Goal: Task Accomplishment & Management: Complete application form

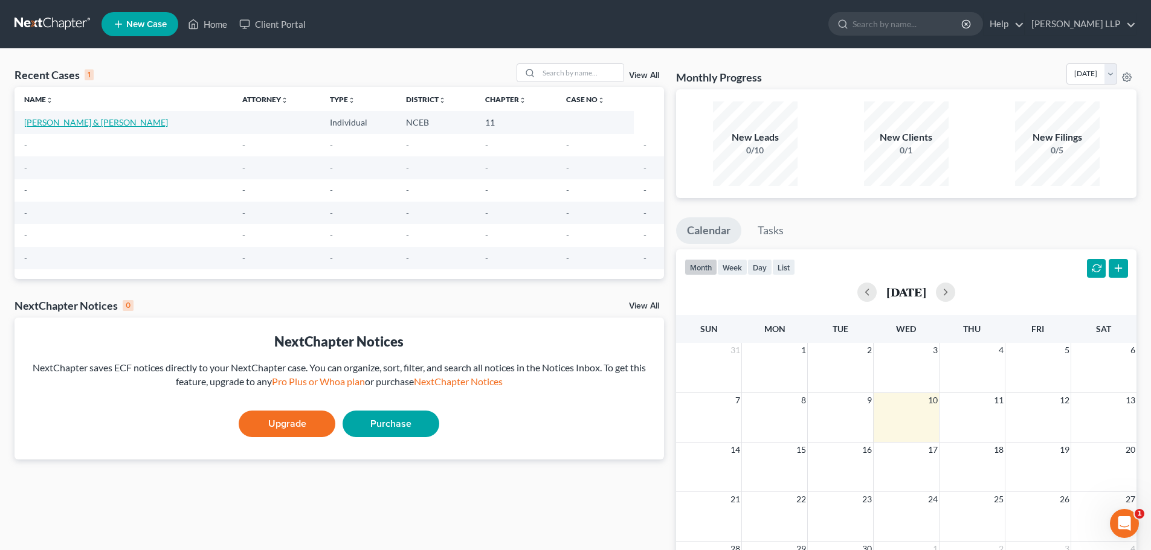
click at [69, 118] on link "[PERSON_NAME] & [PERSON_NAME]" at bounding box center [96, 122] width 144 height 10
select select "10"
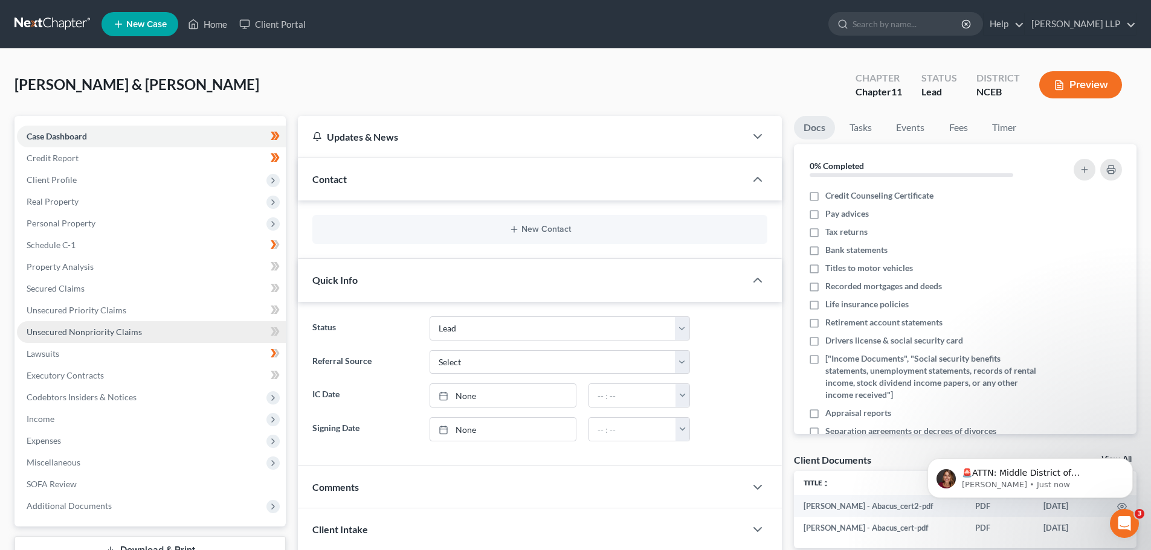
click at [92, 337] on link "Unsecured Nonpriority Claims" at bounding box center [151, 332] width 269 height 22
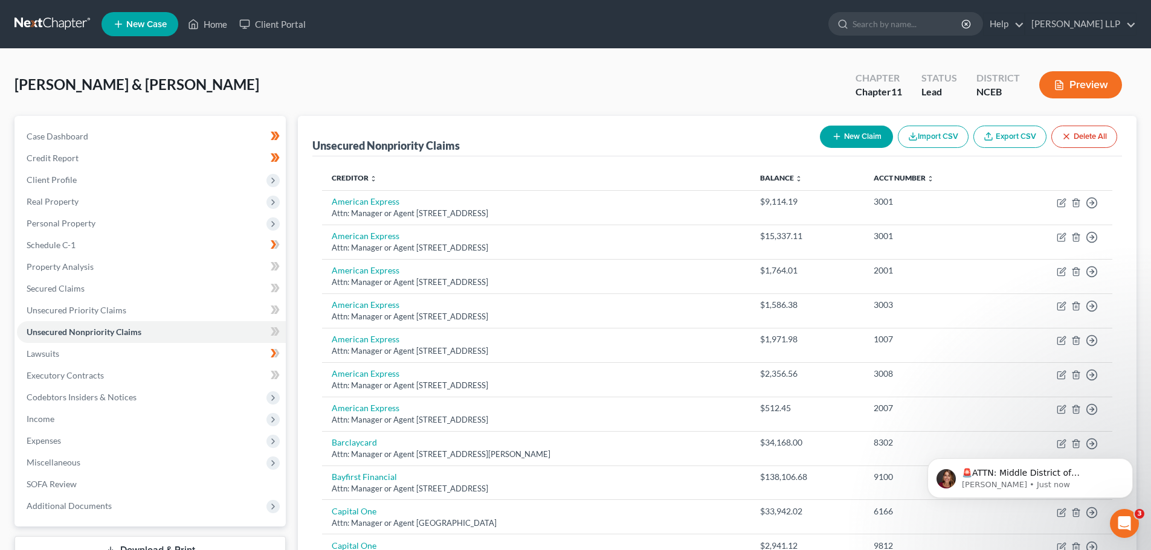
click at [850, 136] on button "New Claim" at bounding box center [856, 137] width 73 height 22
select select "2"
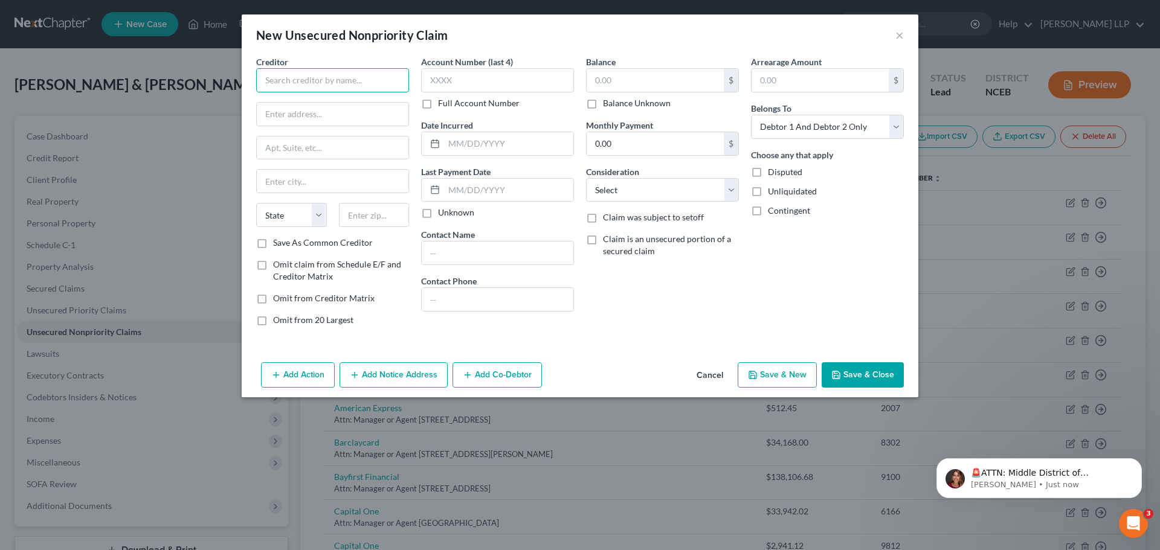
click at [311, 83] on input "text" at bounding box center [332, 80] width 153 height 24
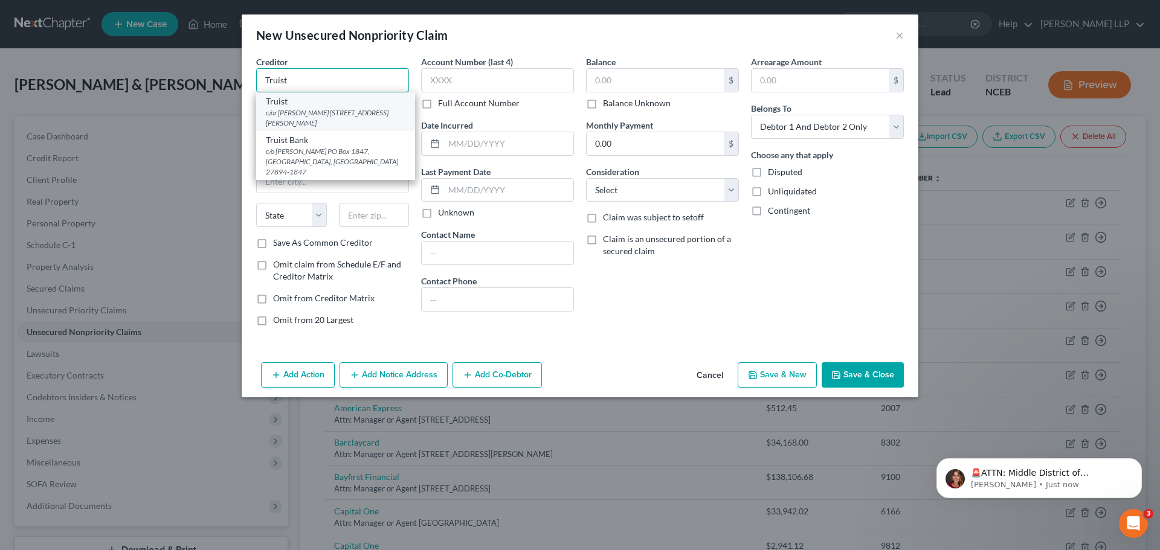
type input "Truist"
click at [303, 117] on div "c/or [PERSON_NAME] [STREET_ADDRESS][PERSON_NAME]" at bounding box center [336, 118] width 140 height 21
type input "c/or [PERSON_NAME]"
type input "PO Box 1847"
type input "[PERSON_NAME]"
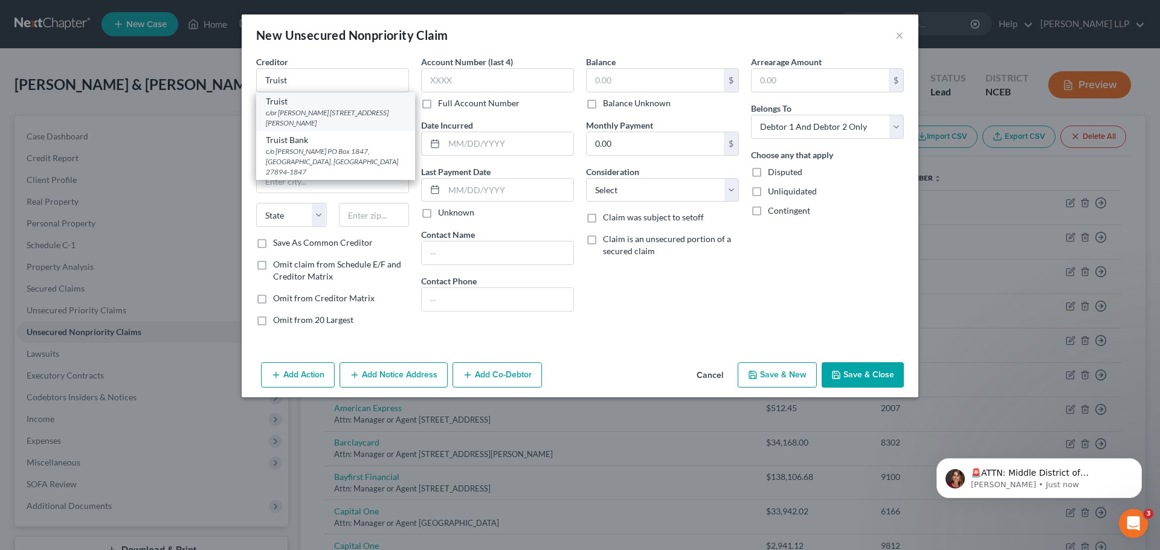
select select "28"
type input "27894"
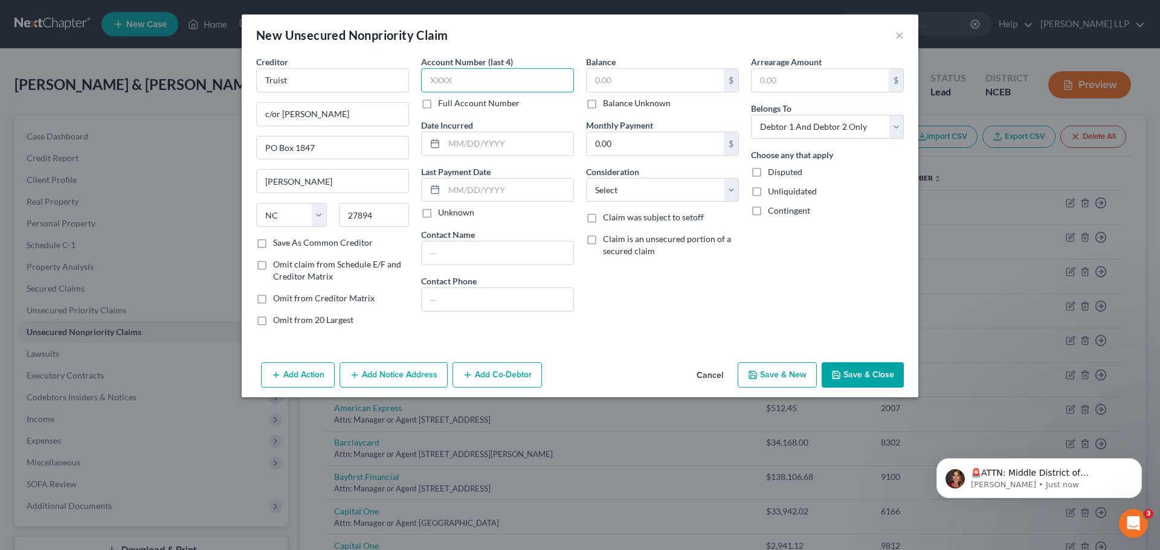
click at [462, 82] on input "text" at bounding box center [497, 80] width 153 height 24
type input "5272"
click at [605, 82] on input "text" at bounding box center [655, 80] width 137 height 23
type input "4,926"
click at [644, 190] on select "Select Cable / Satellite Services Collection Agency Credit Card Debt Debt Couns…" at bounding box center [662, 190] width 153 height 24
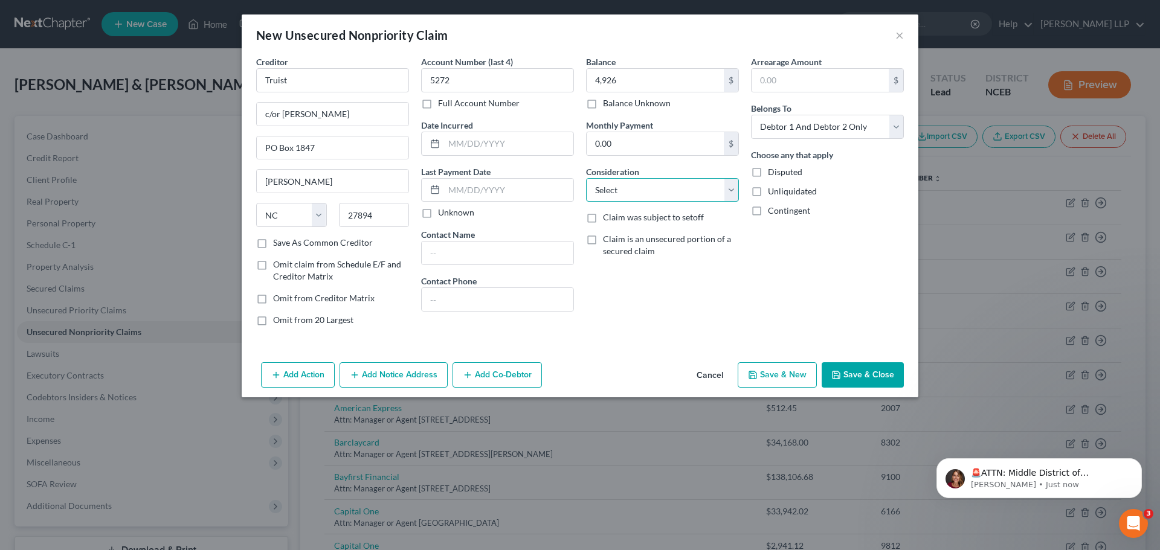
select select "14"
click at [586, 178] on select "Select Cable / Satellite Services Collection Agency Credit Card Debt Debt Couns…" at bounding box center [662, 190] width 153 height 24
click at [616, 240] on input "text" at bounding box center [663, 236] width 152 height 23
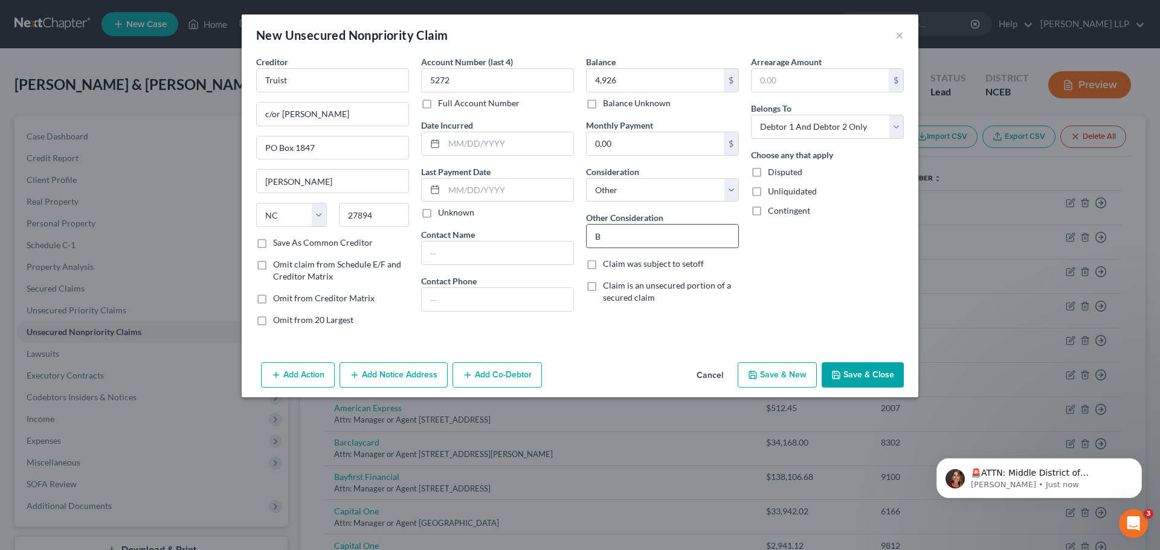
type input "Business Debt"
click at [893, 128] on select "Select Debtor 1 Only Debtor 2 Only Debtor 1 And Debtor 2 Only At Least One Of T…" at bounding box center [827, 127] width 153 height 24
select select "0"
click at [751, 115] on select "Select Debtor 1 Only Debtor 2 Only Debtor 1 And Debtor 2 Only At Least One Of T…" at bounding box center [827, 127] width 153 height 24
click at [483, 377] on button "Add Co-Debtor" at bounding box center [497, 375] width 89 height 25
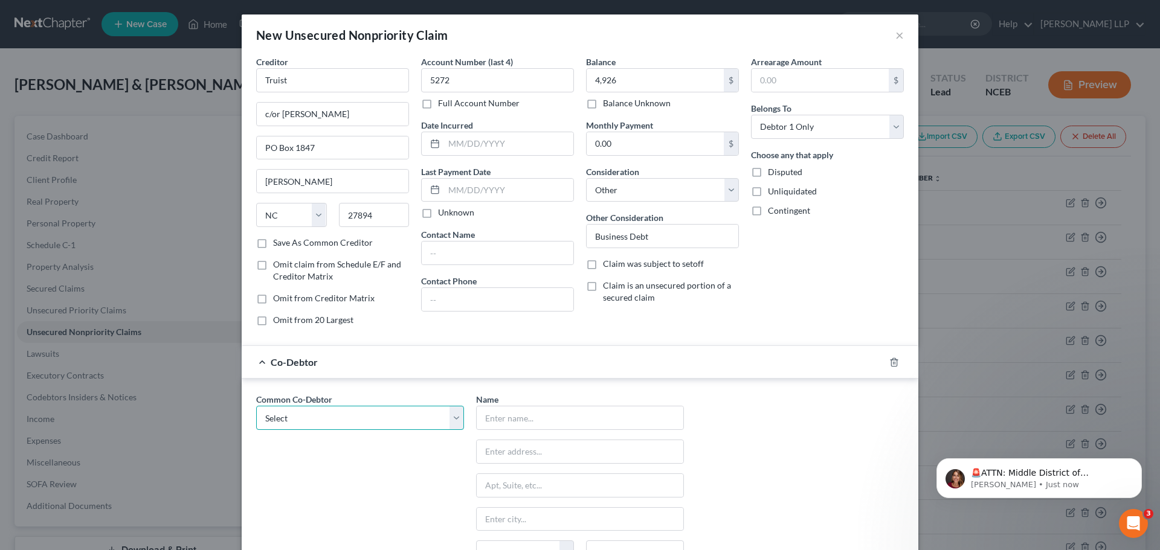
click at [454, 422] on select "Select Six Cooks, LLC Sales with [PERSON_NAME], LLC ENC Wealth Group, LLC" at bounding box center [360, 418] width 208 height 24
select select "0"
click at [256, 406] on select "Select Six Cooks, LLC Sales with [PERSON_NAME], LLC ENC Wealth Group, LLC" at bounding box center [360, 418] width 208 height 24
type input "Six Cooks, LLC"
type input "Attn: Manager or Agent"
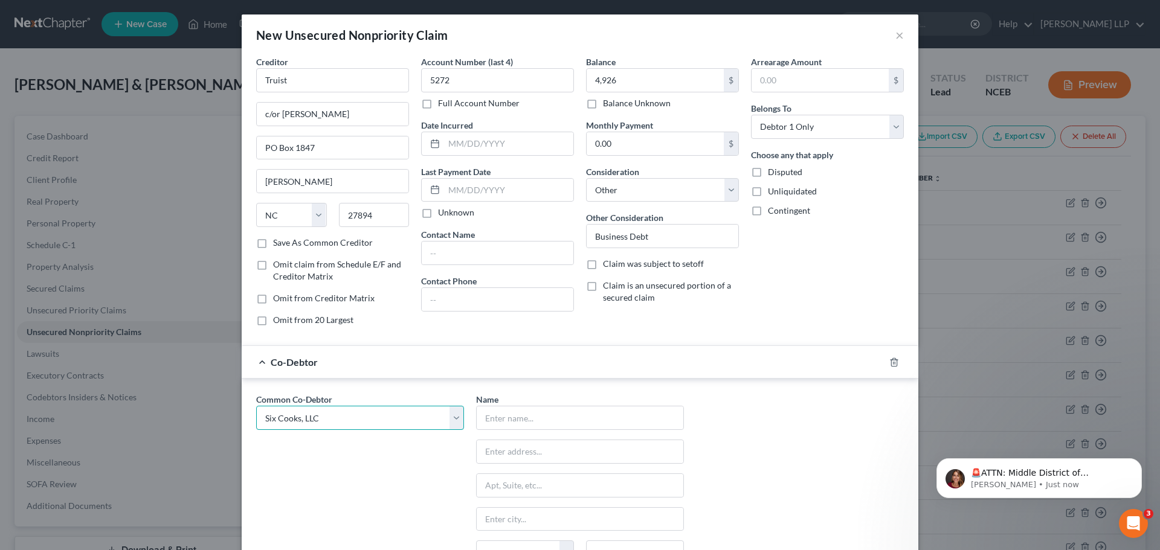
type input "[STREET_ADDRESS]"
type input "[GEOGRAPHIC_DATA]"
select select "28"
type input "28557"
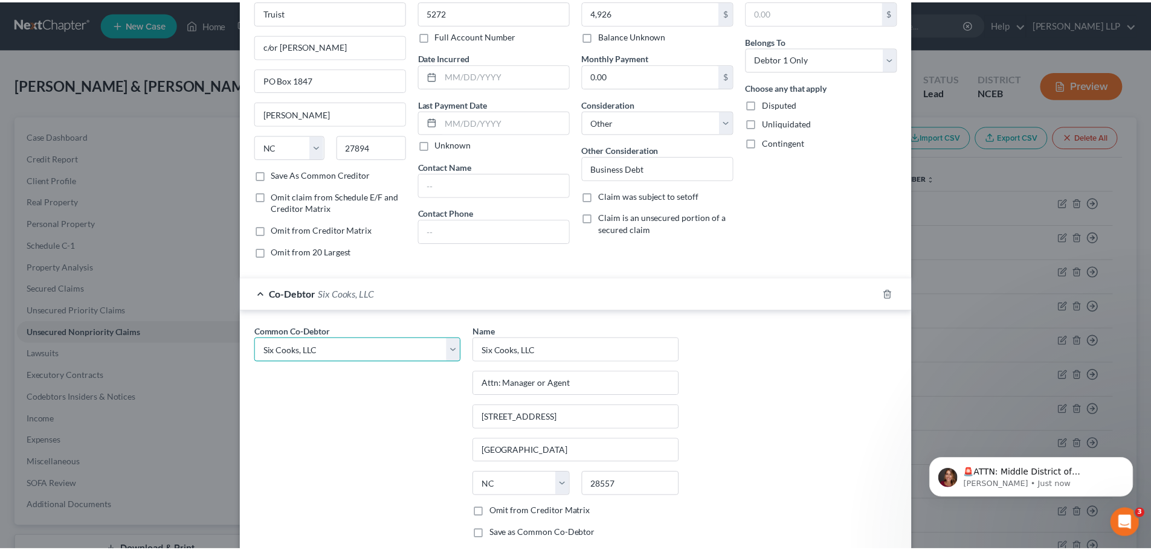
scroll to position [121, 0]
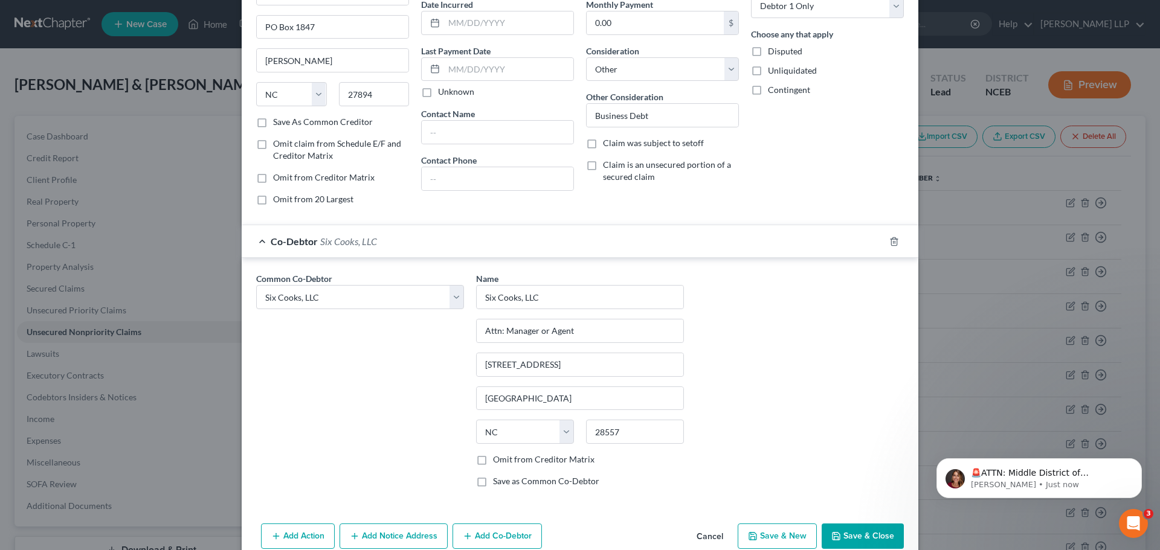
click at [880, 537] on button "Save & Close" at bounding box center [863, 536] width 82 height 25
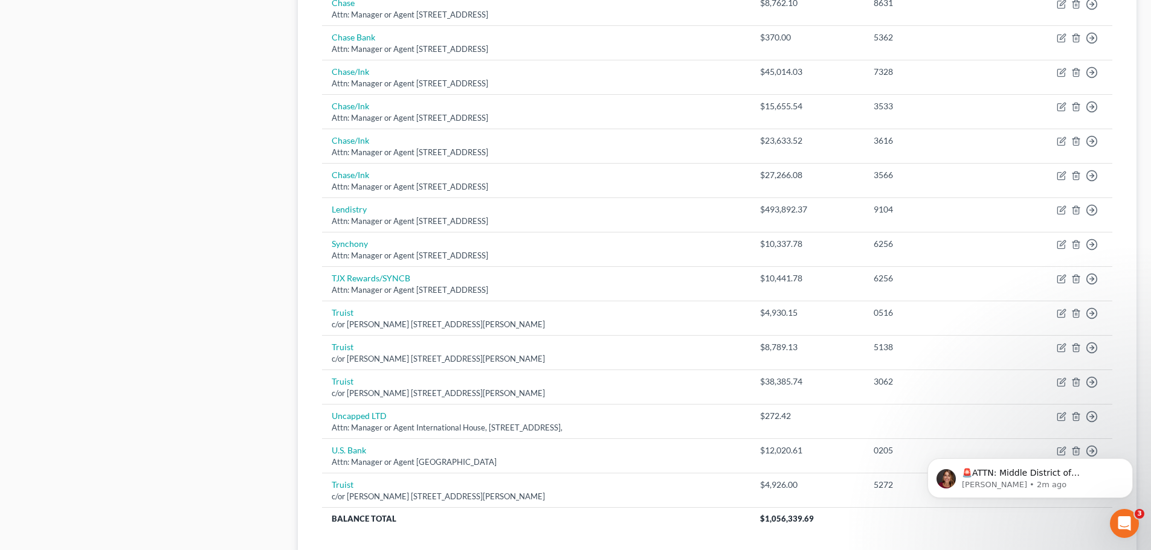
scroll to position [665, 0]
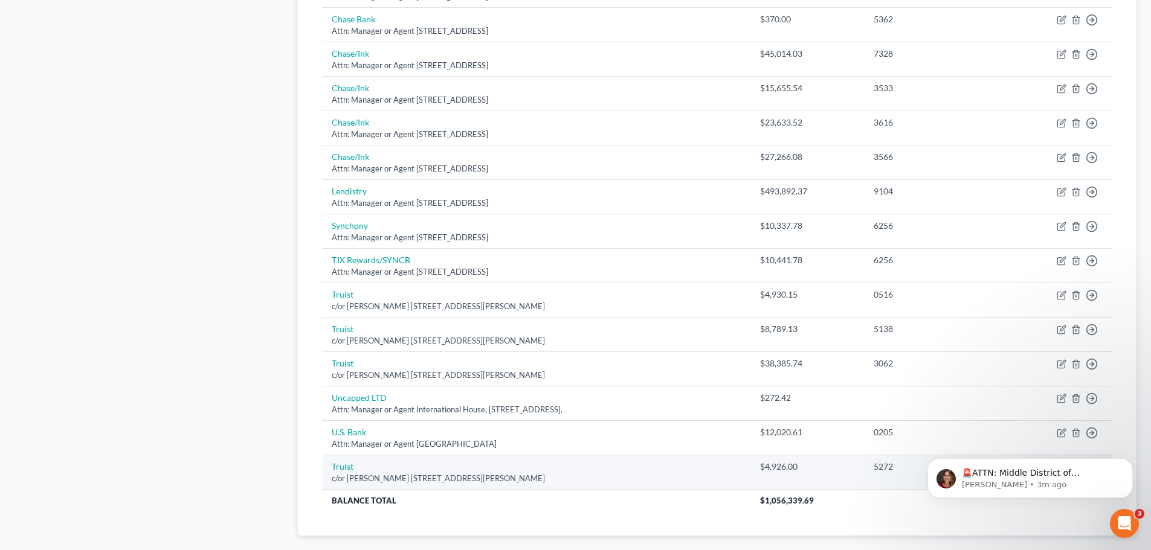
click at [741, 478] on div "c/or [PERSON_NAME] [STREET_ADDRESS][PERSON_NAME]" at bounding box center [536, 478] width 409 height 11
click at [1130, 463] on icon "Dismiss notification" at bounding box center [1129, 462] width 4 height 4
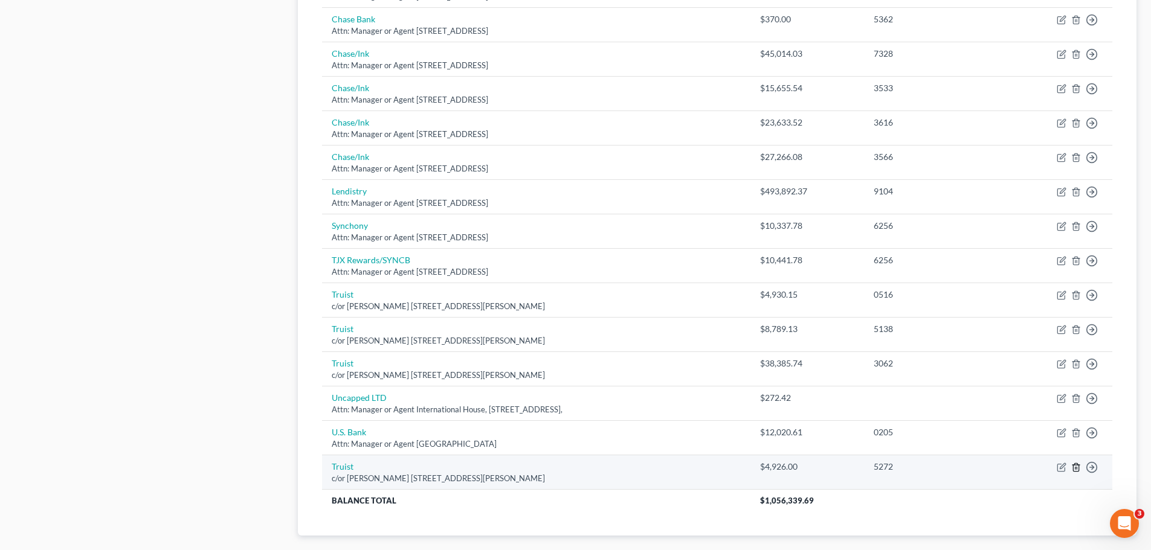
click at [1074, 469] on icon "button" at bounding box center [1075, 467] width 5 height 8
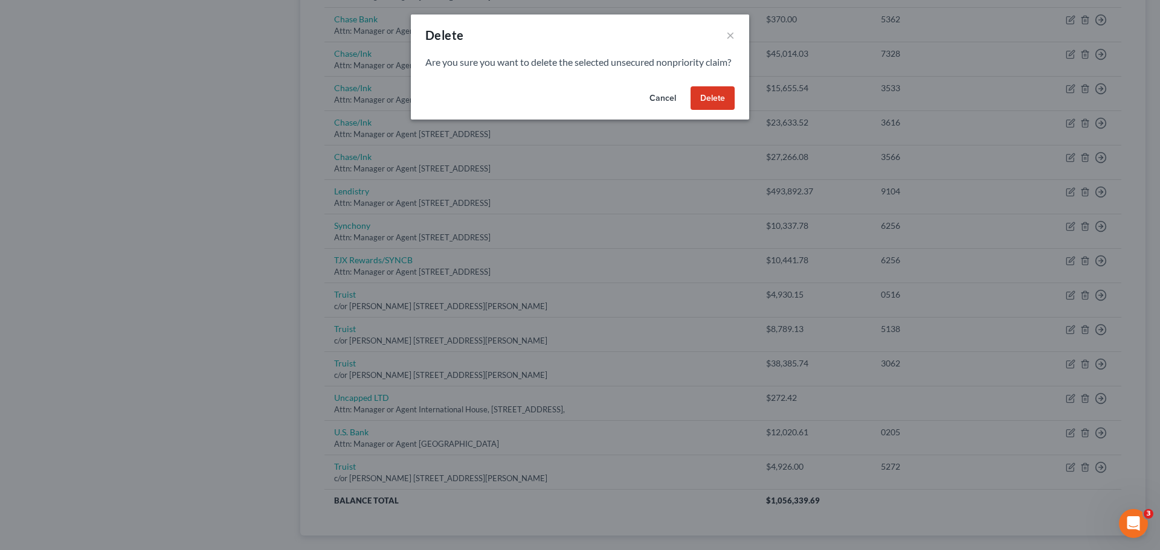
click at [710, 111] on button "Delete" at bounding box center [713, 98] width 44 height 24
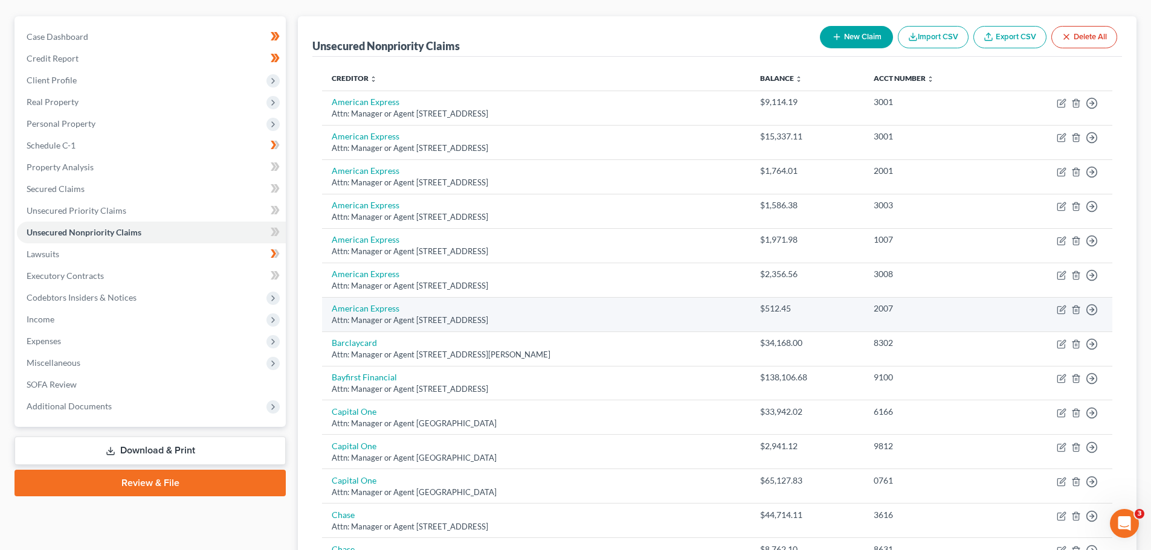
scroll to position [121, 0]
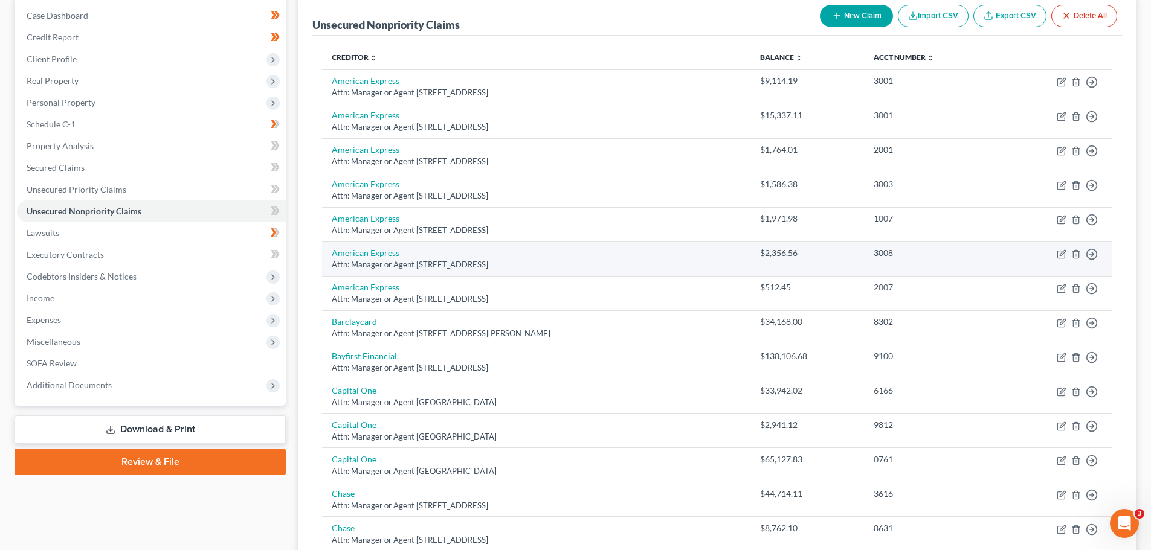
click at [816, 273] on td "$2,356.56" at bounding box center [807, 259] width 114 height 34
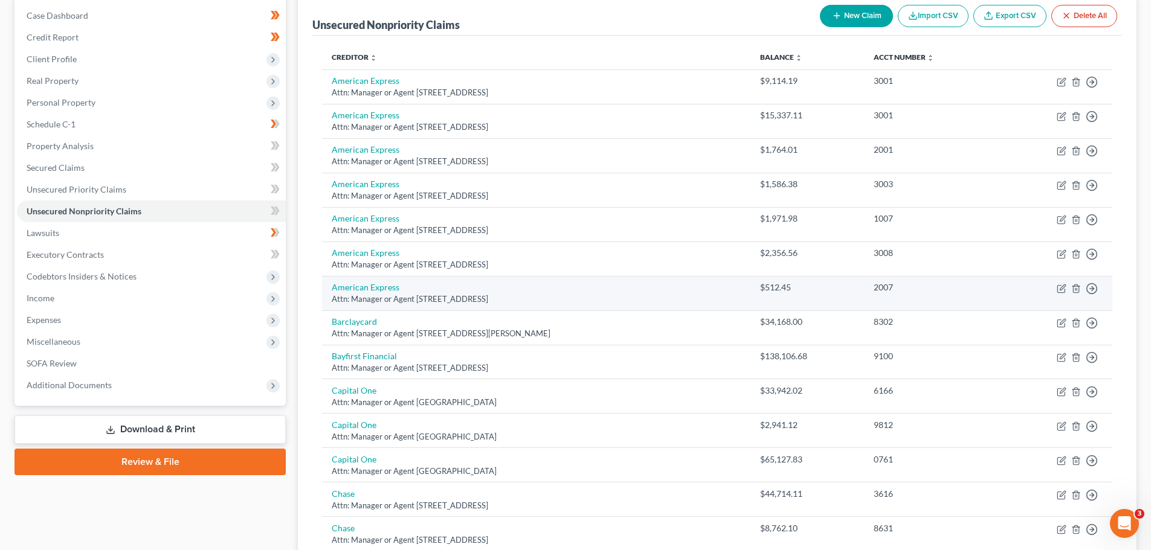
click at [864, 302] on td "$512.45" at bounding box center [807, 293] width 114 height 34
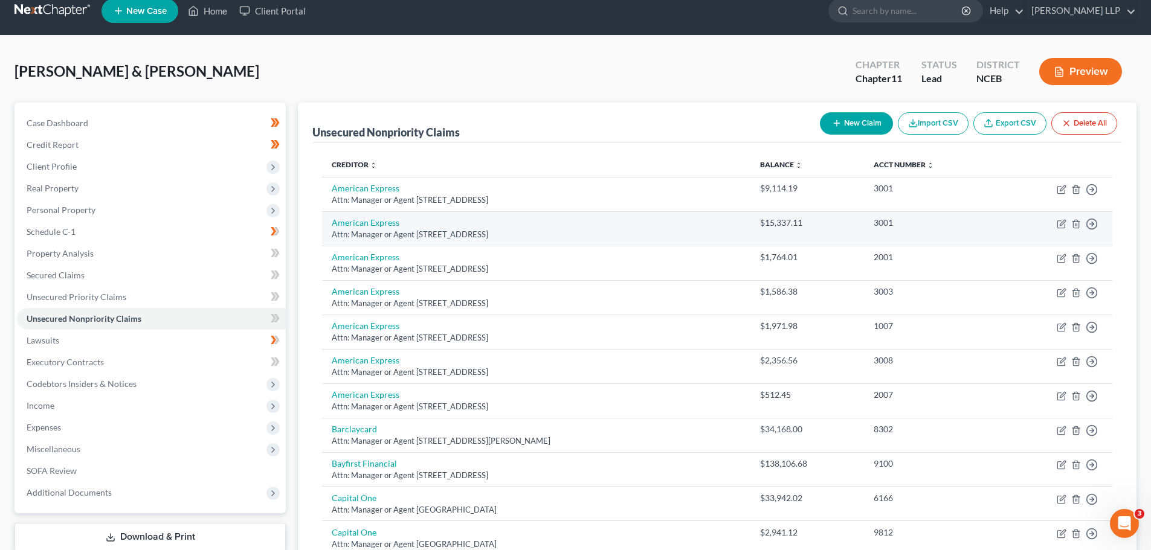
scroll to position [0, 0]
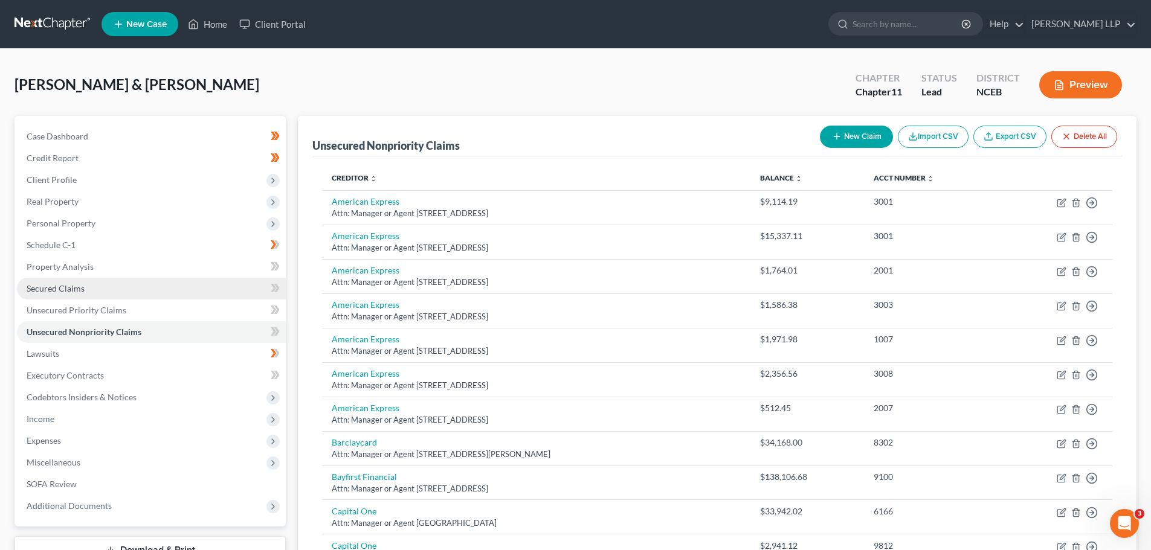
click at [83, 290] on span "Secured Claims" at bounding box center [56, 288] width 58 height 10
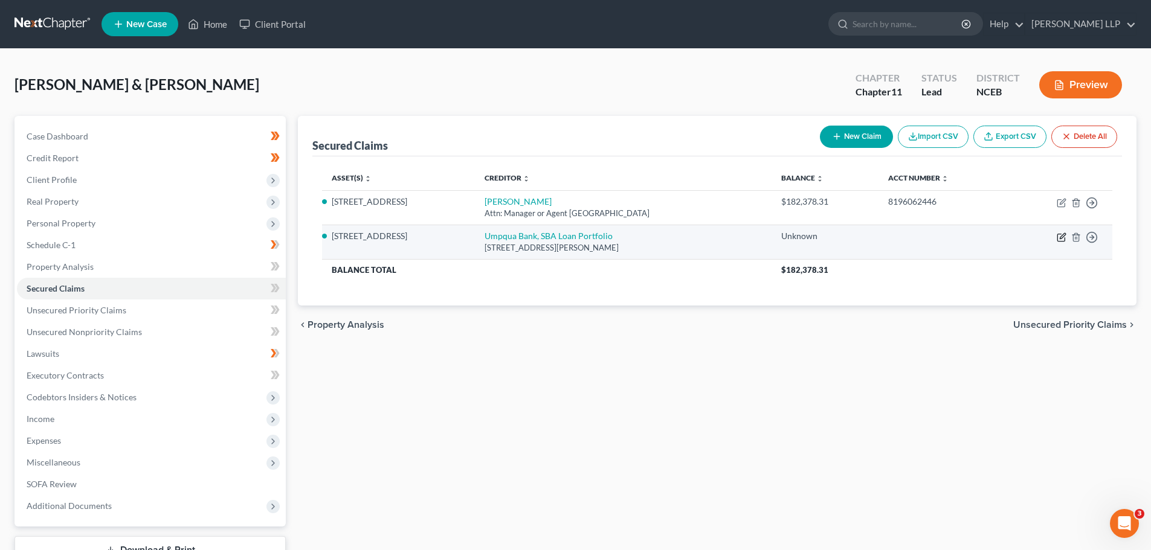
click at [1058, 240] on icon "button" at bounding box center [1060, 237] width 7 height 7
select select "4"
select select "2"
select select "0"
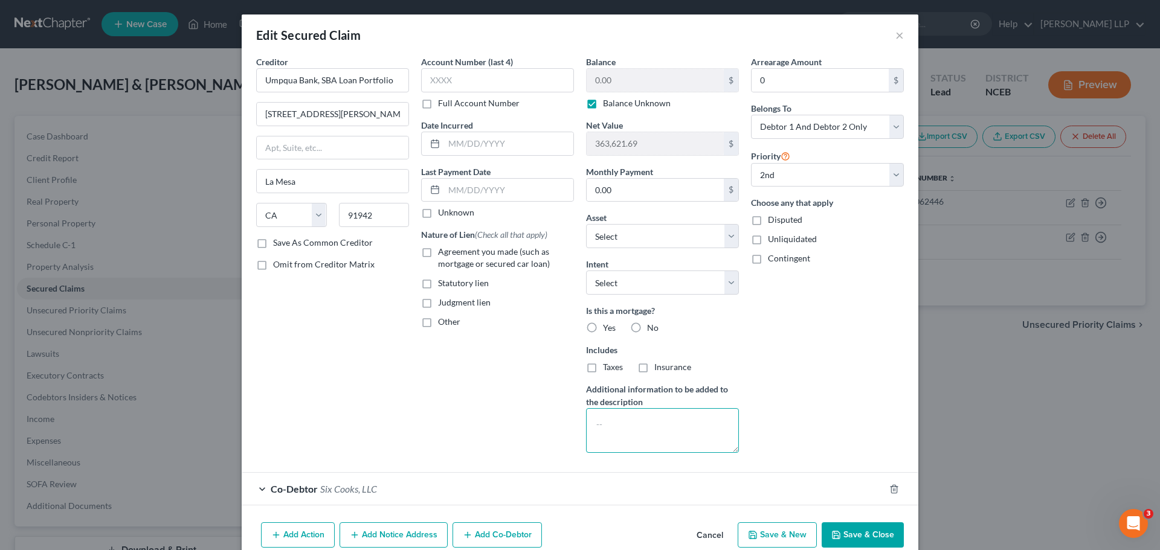
click at [636, 418] on textarea at bounding box center [662, 430] width 153 height 45
click at [457, 83] on input "text" at bounding box center [497, 80] width 153 height 24
click at [603, 103] on label "Balance Unknown" at bounding box center [637, 103] width 68 height 12
click at [608, 103] on input "Balance Unknown" at bounding box center [612, 101] width 8 height 8
checkbox input "false"
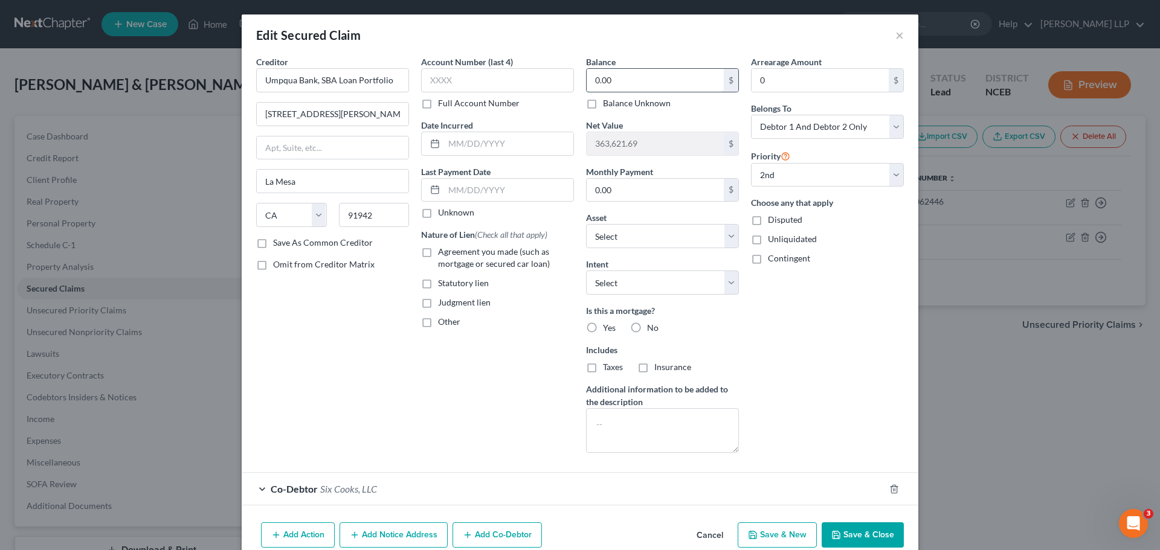
click at [610, 80] on input "0.00" at bounding box center [655, 80] width 137 height 23
type input "952,605.30"
click at [814, 295] on div "Arrearage Amount 0 $ Belongs To * Select Debtor 1 Only Debtor 2 Only Debtor 1 A…" at bounding box center [827, 259] width 165 height 407
click at [656, 424] on textarea at bounding box center [662, 430] width 153 height 45
type textarea "SBA account ending 7909"
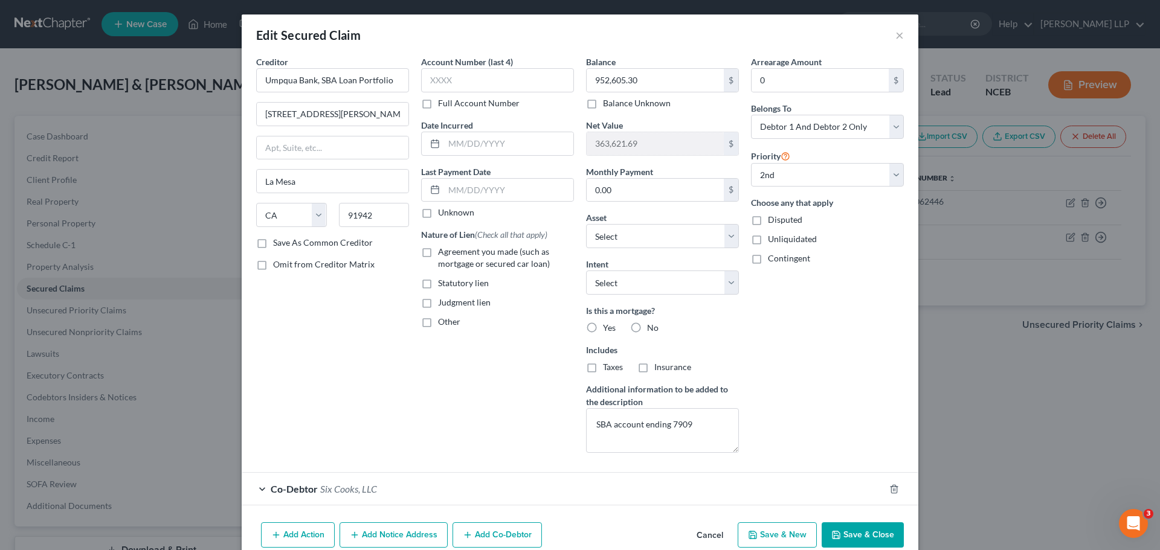
click at [882, 537] on button "Save & Close" at bounding box center [863, 535] width 82 height 25
select select "1"
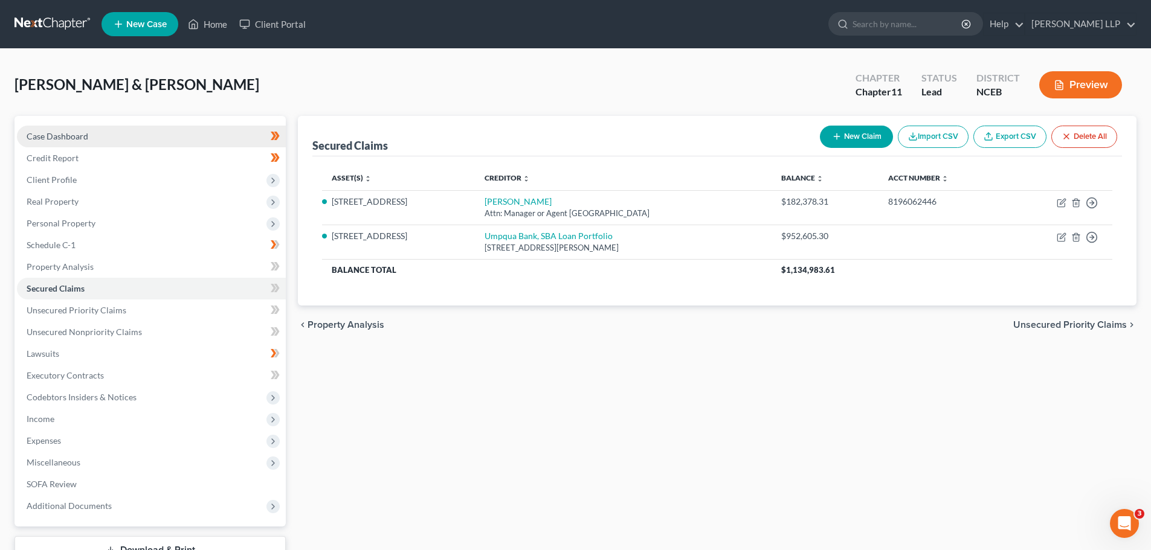
click at [66, 141] on link "Case Dashboard" at bounding box center [151, 137] width 269 height 22
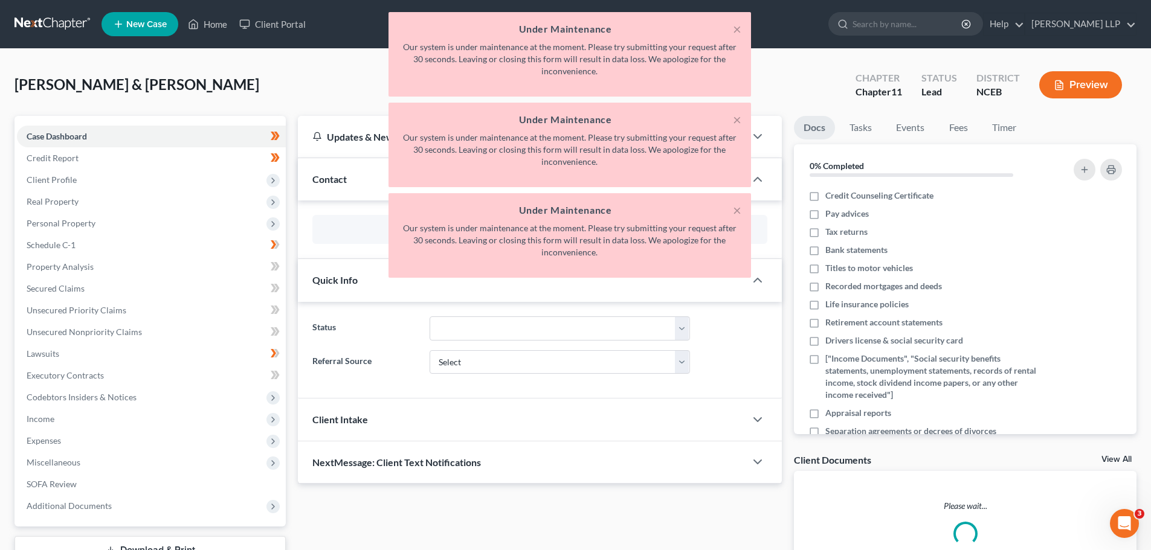
click at [63, 152] on div "× Under Maintenance Our system is under maintenance at the moment. Please try s…" at bounding box center [569, 148] width 1151 height 272
click at [53, 163] on div "× Under Maintenance Our system is under maintenance at the moment. Please try s…" at bounding box center [569, 148] width 1151 height 272
click at [53, 159] on div "× Under Maintenance Our system is under maintenance at the moment. Please try s…" at bounding box center [569, 148] width 1151 height 272
click at [58, 181] on div "× Under Maintenance Our system is under maintenance at the moment. Please try s…" at bounding box center [569, 148] width 1151 height 272
click at [272, 179] on div "× Under Maintenance Our system is under maintenance at the moment. Please try s…" at bounding box center [569, 148] width 1151 height 272
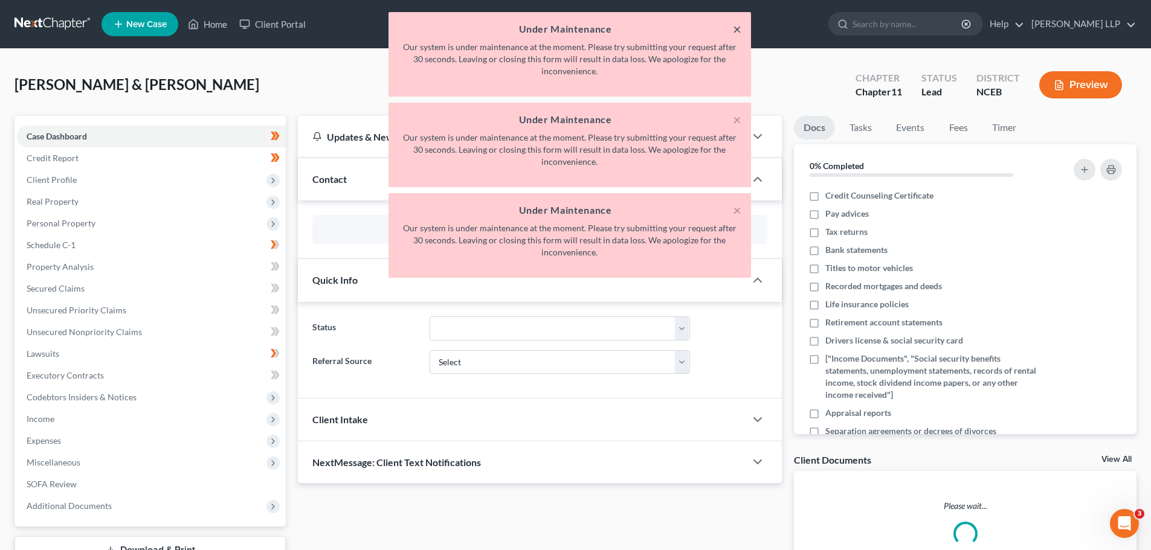
click at [740, 28] on button "×" at bounding box center [737, 29] width 8 height 15
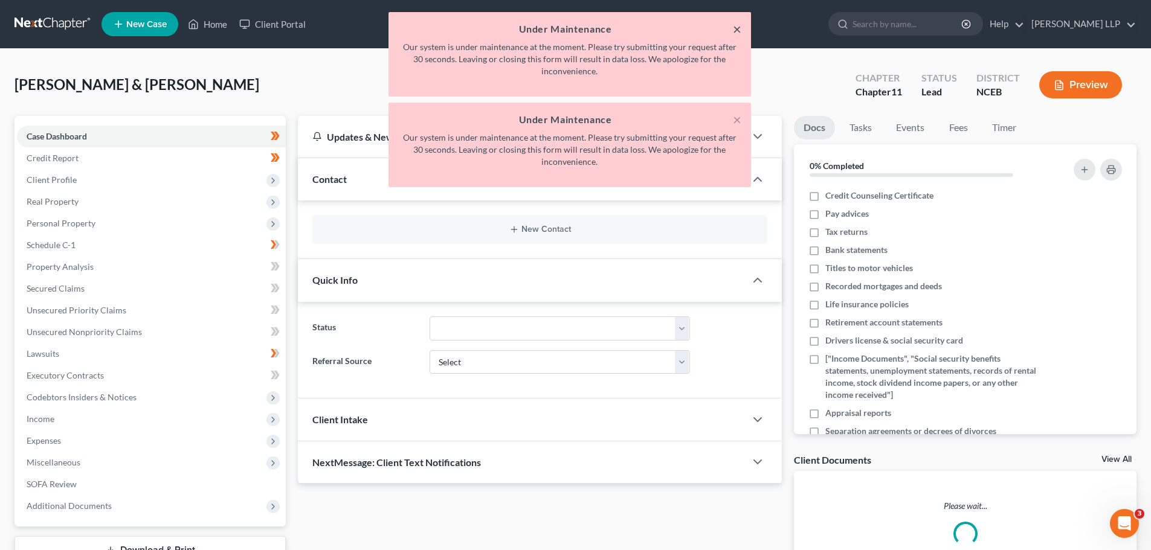
click at [740, 28] on button "×" at bounding box center [737, 29] width 8 height 15
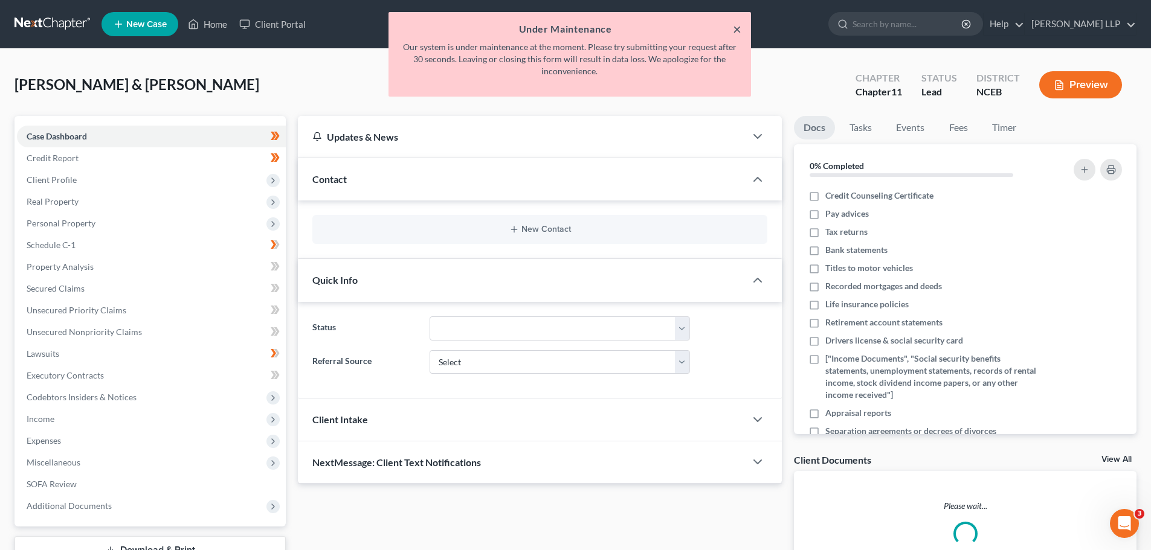
click at [740, 28] on button "×" at bounding box center [737, 29] width 8 height 15
